Goal: Obtain resource: Obtain resource

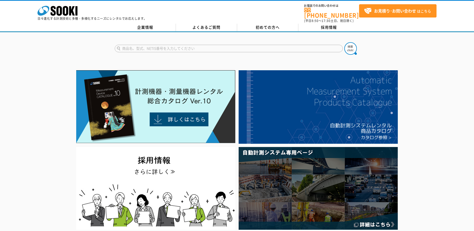
click at [161, 46] on input "text" at bounding box center [229, 49] width 228 height 8
paste input "ＧＬ４２２Ｎ"
type input "ＧＬ４２２Ｎ"
click at [345, 42] on button at bounding box center [351, 48] width 13 height 13
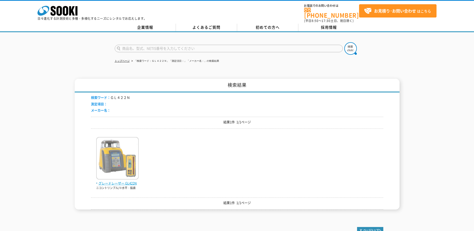
click at [105, 165] on img at bounding box center [117, 159] width 43 height 44
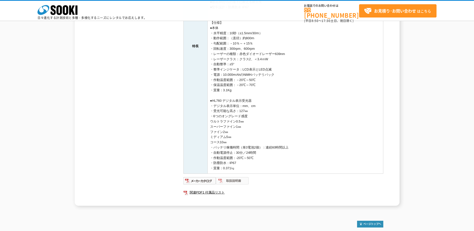
scroll to position [175, 0]
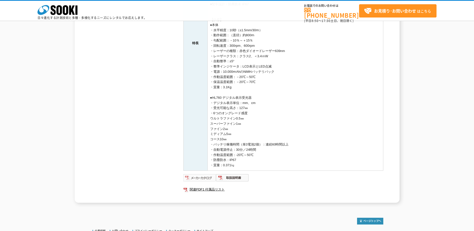
click at [206, 177] on img at bounding box center [200, 178] width 33 height 8
click at [216, 189] on link "関連PDF1 付属品リスト" at bounding box center [284, 189] width 200 height 7
click at [242, 178] on img at bounding box center [232, 178] width 33 height 8
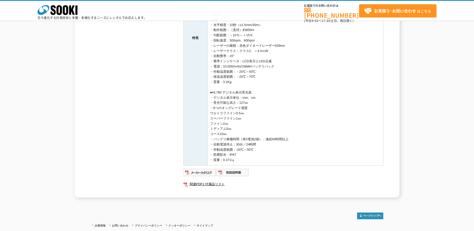
scroll to position [218, 0]
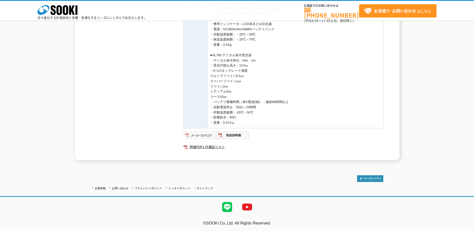
click at [200, 136] on img at bounding box center [200, 135] width 33 height 8
